Goal: Transaction & Acquisition: Book appointment/travel/reservation

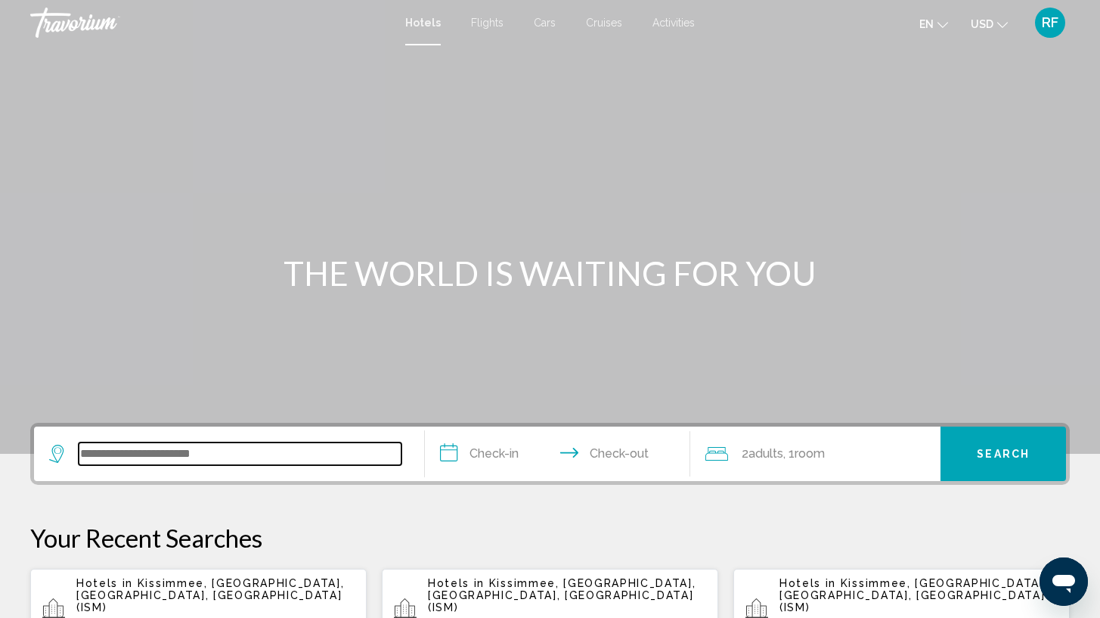
click at [263, 451] on input "Search widget" at bounding box center [240, 453] width 323 height 23
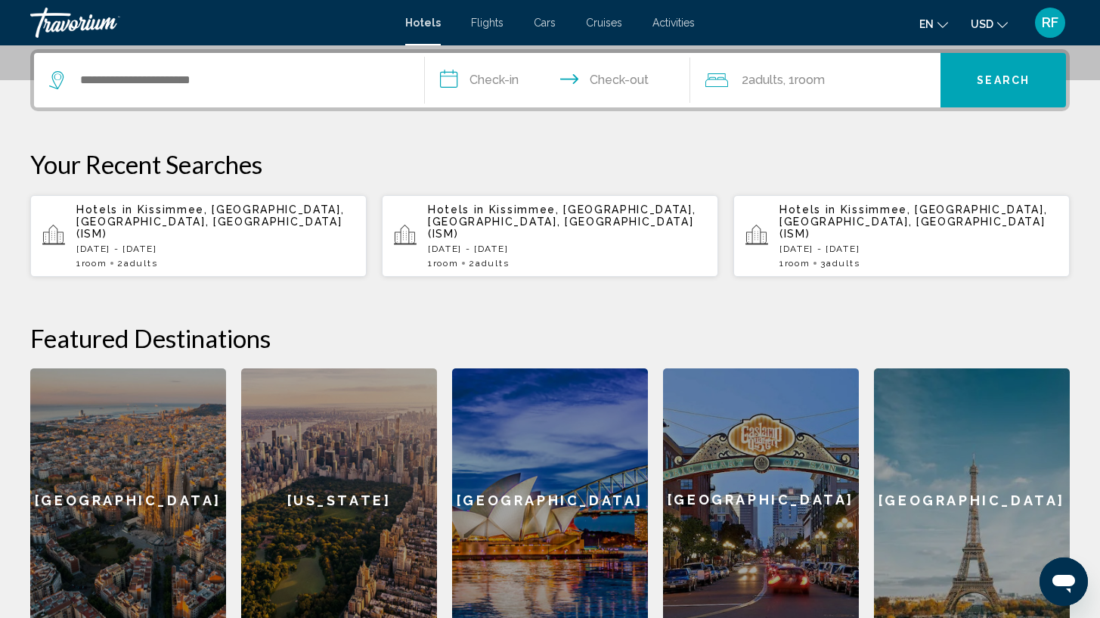
click at [264, 231] on div "Hotels in [GEOGRAPHIC_DATA], [GEOGRAPHIC_DATA], [GEOGRAPHIC_DATA], [GEOGRAPHIC_…" at bounding box center [215, 235] width 278 height 65
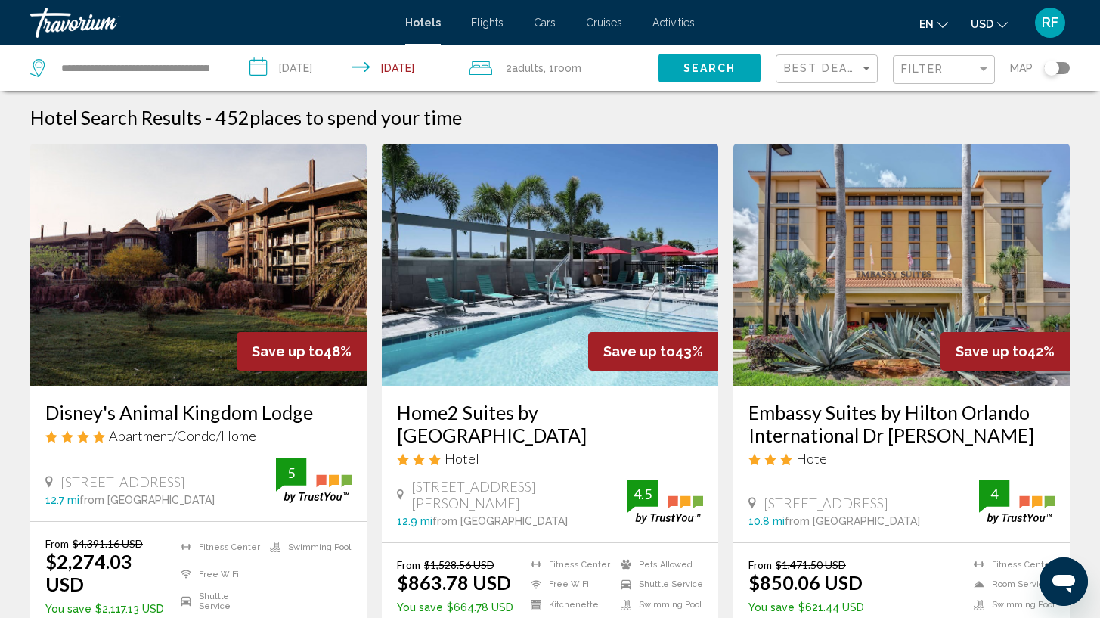
click at [1056, 18] on span "RF" at bounding box center [1050, 22] width 17 height 15
